Goal: Check status: Check status

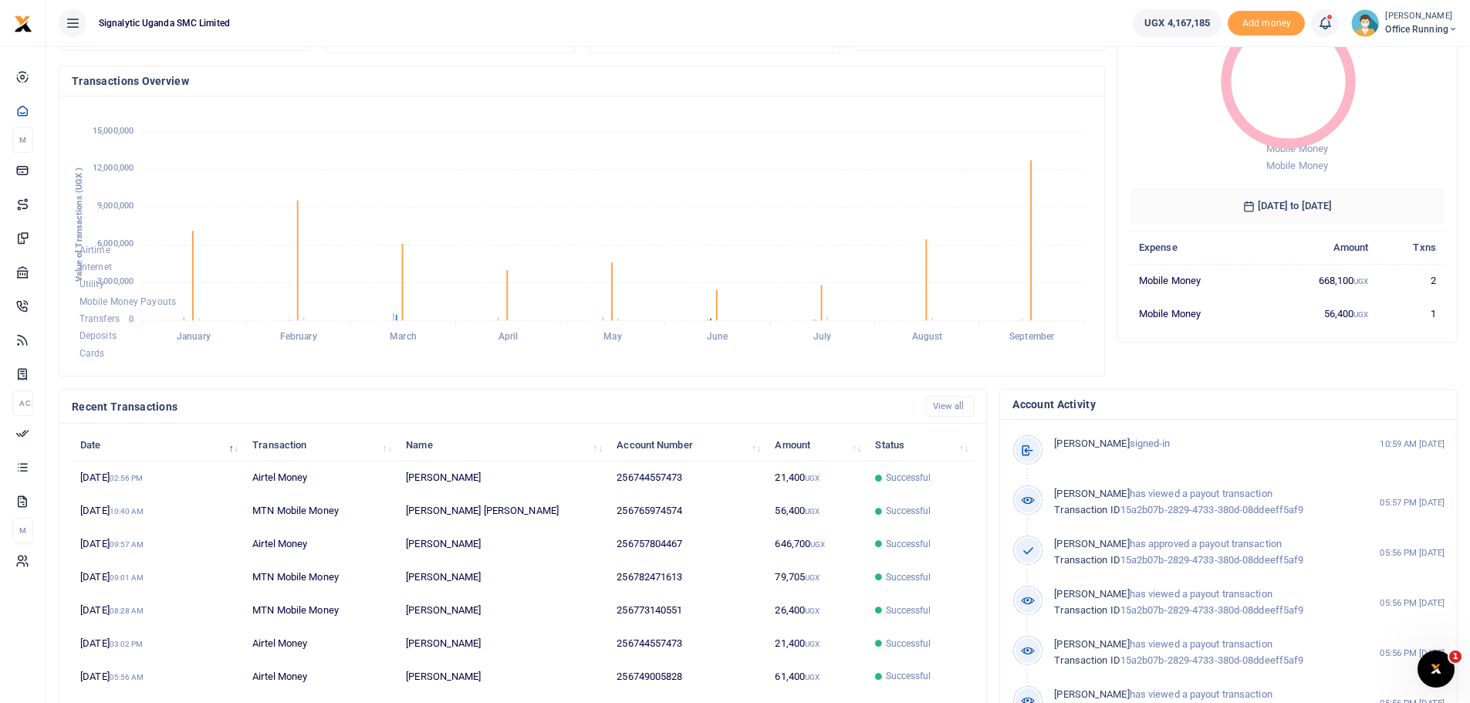
scroll to position [219, 0]
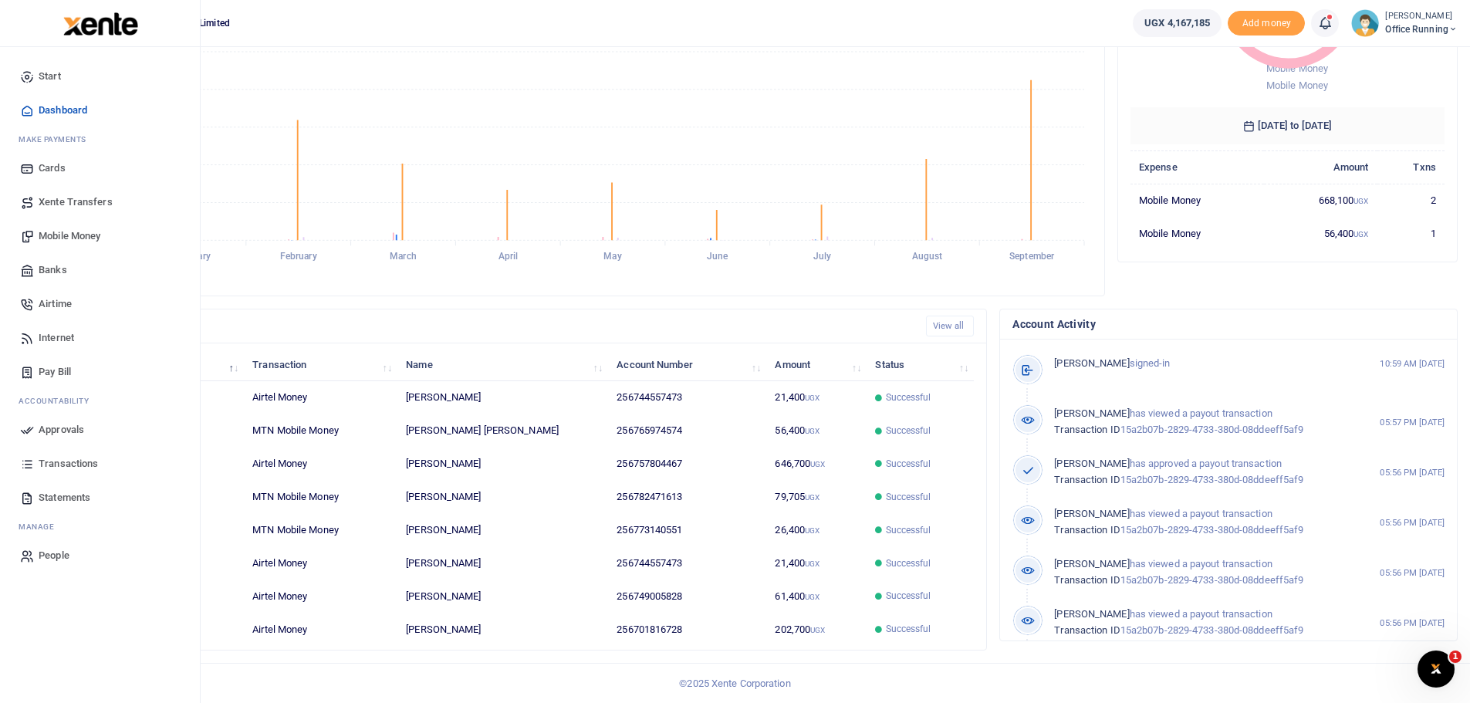
click at [68, 456] on span "Transactions" at bounding box center [68, 463] width 59 height 15
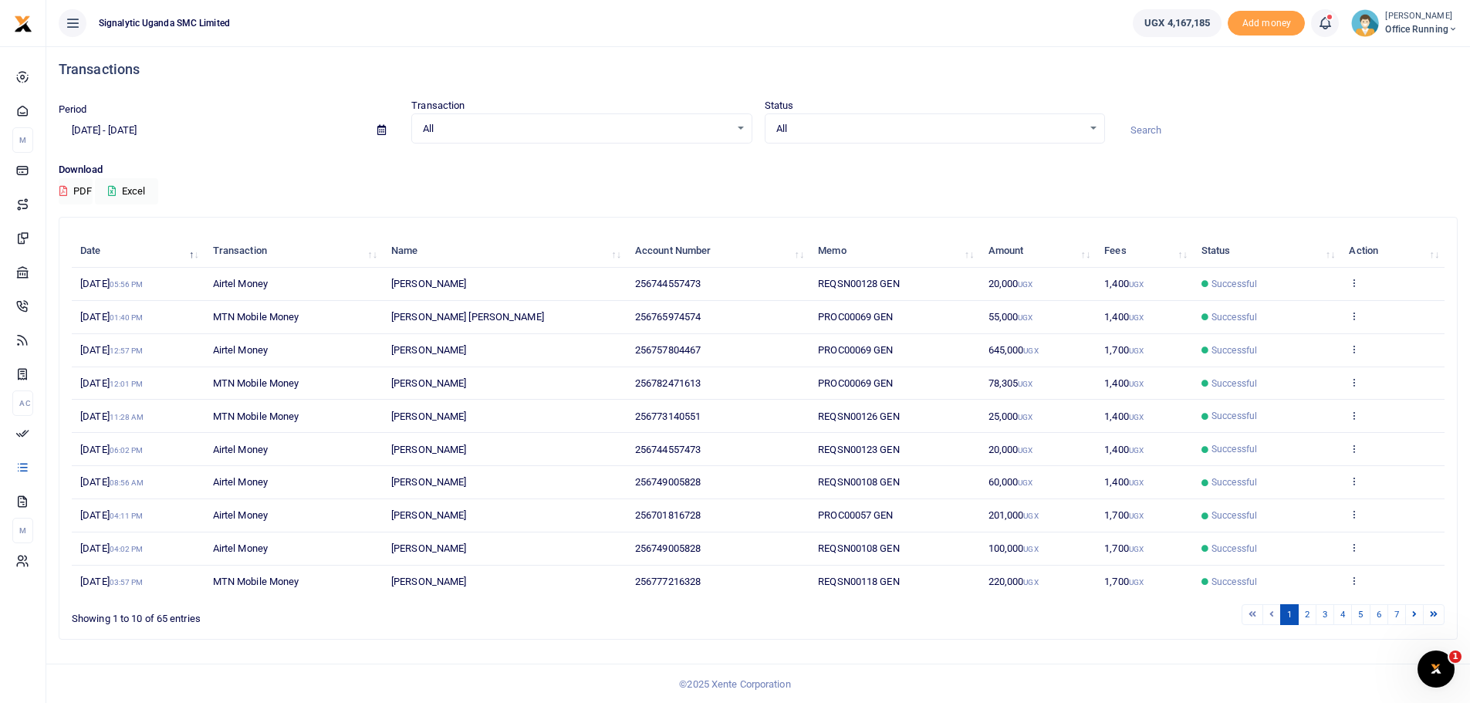
scroll to position [7, 0]
click at [1299, 614] on link "2" at bounding box center [1307, 613] width 19 height 21
